Goal: Information Seeking & Learning: Learn about a topic

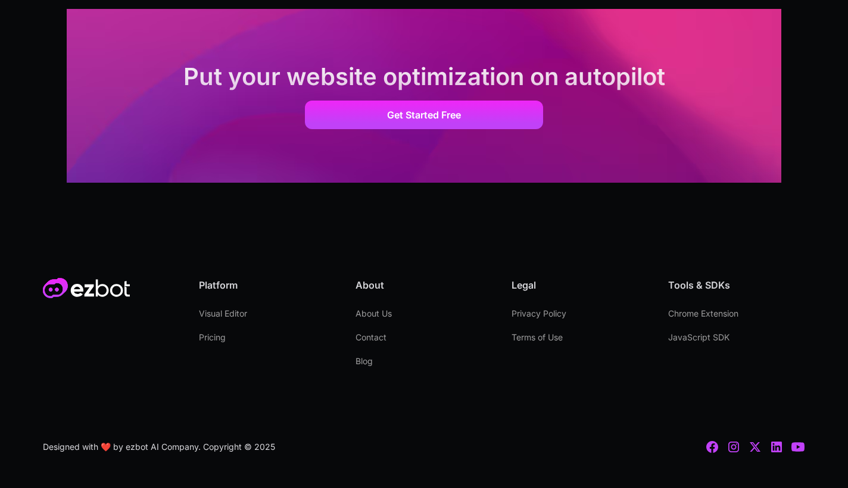
scroll to position [8085, 0]
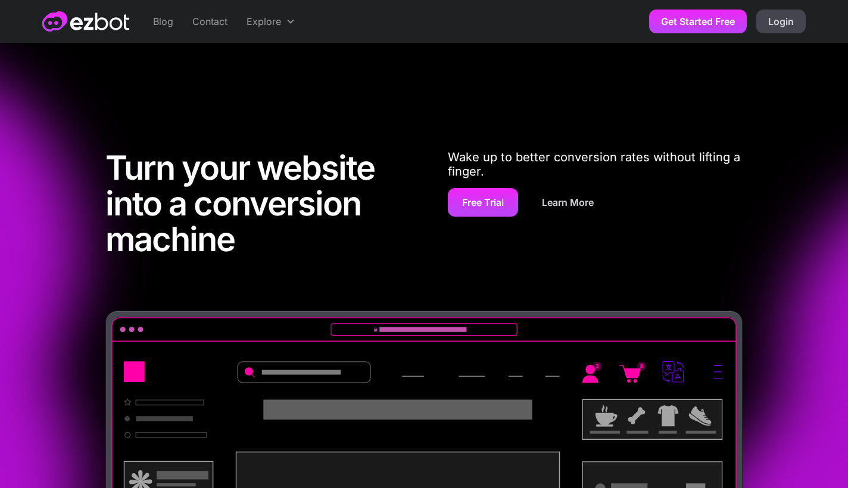
click at [590, 203] on link "Learn More" at bounding box center [568, 202] width 80 height 29
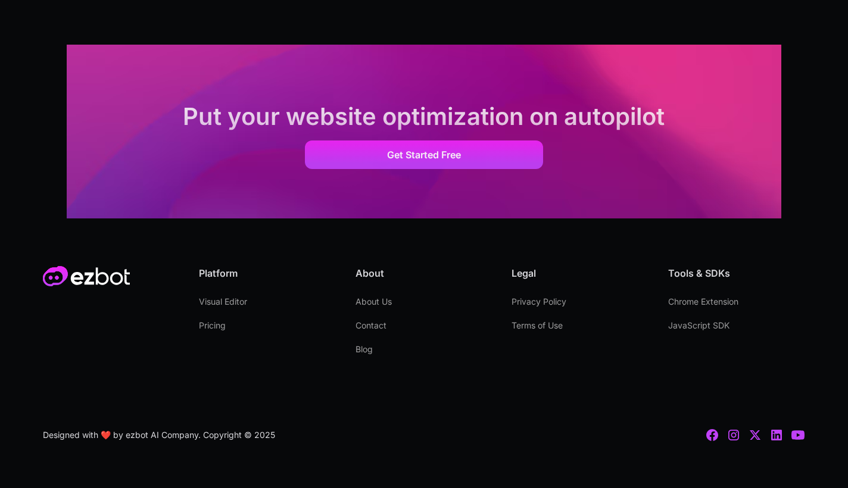
scroll to position [3411, 0]
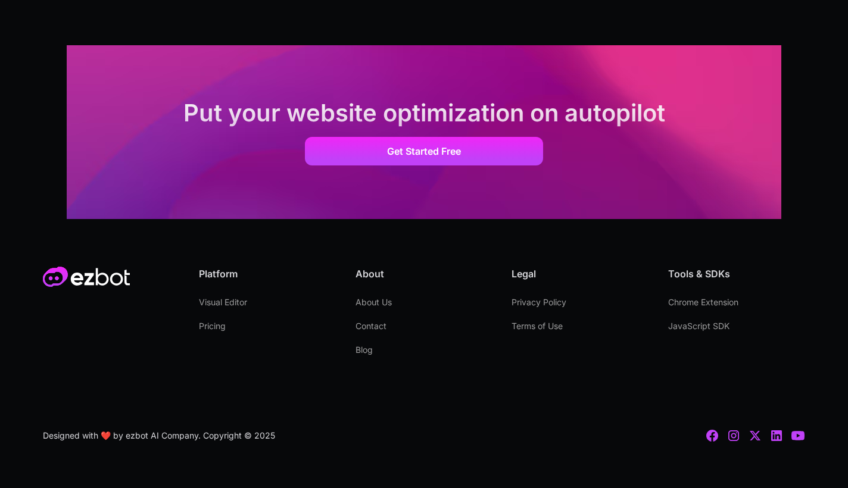
click at [380, 320] on link "Contact" at bounding box center [370, 326] width 31 height 24
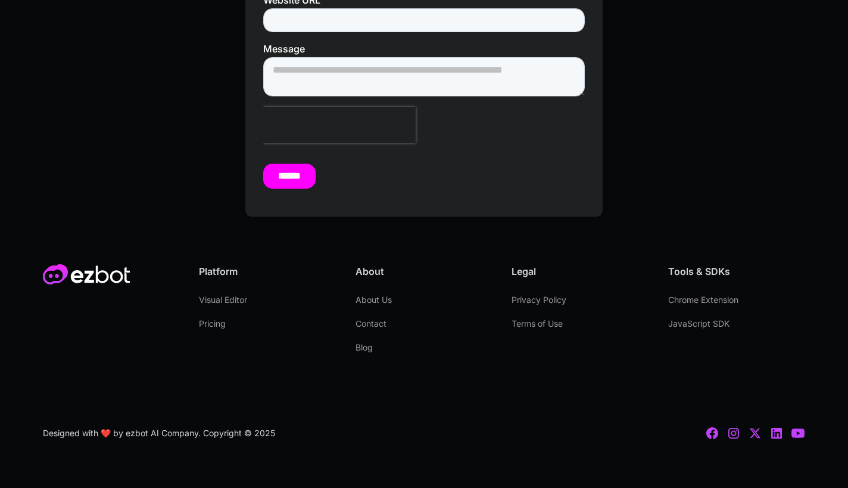
scroll to position [442, 0]
click at [390, 300] on link "About Us" at bounding box center [373, 300] width 36 height 24
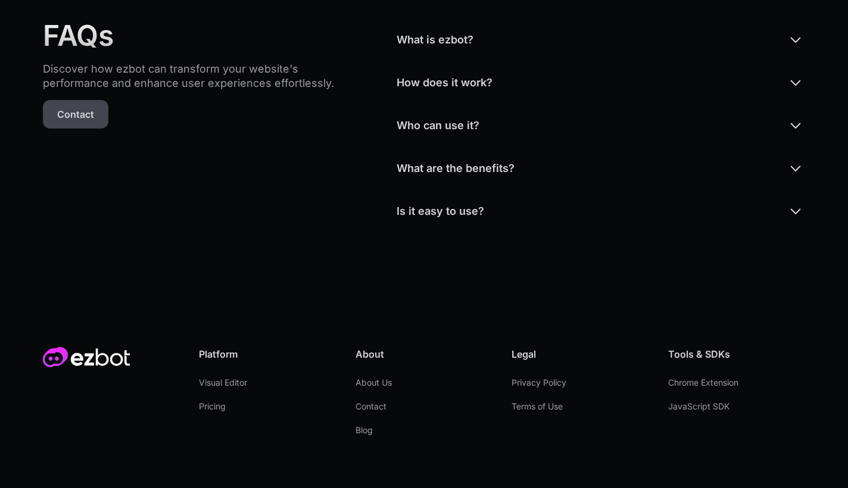
scroll to position [3039, 0]
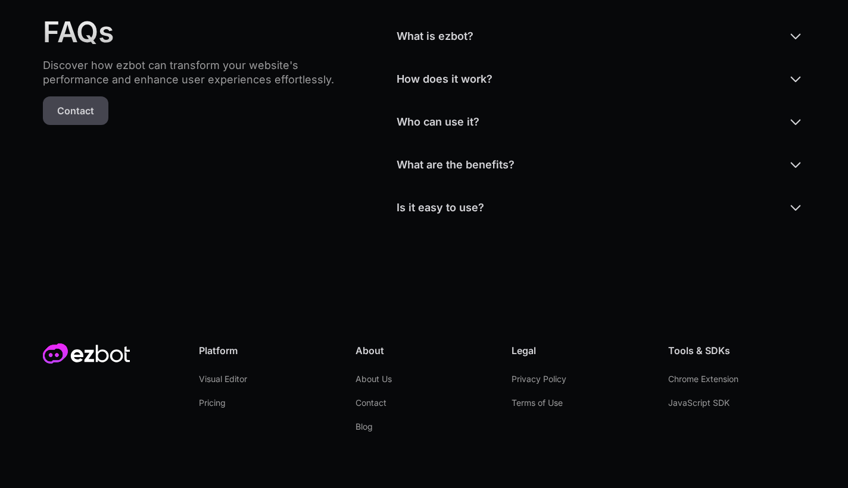
click at [503, 30] on div "What is ezbot?" at bounding box center [601, 36] width 408 height 43
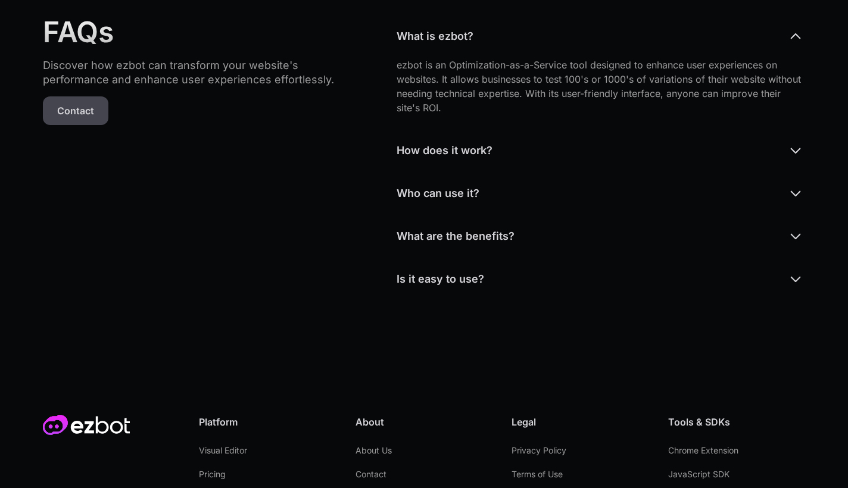
click at [346, 5] on div "FAQs Discover how ezbot can transform your website's performance and enhance us…" at bounding box center [424, 157] width 762 height 419
